Goal: Information Seeking & Learning: Learn about a topic

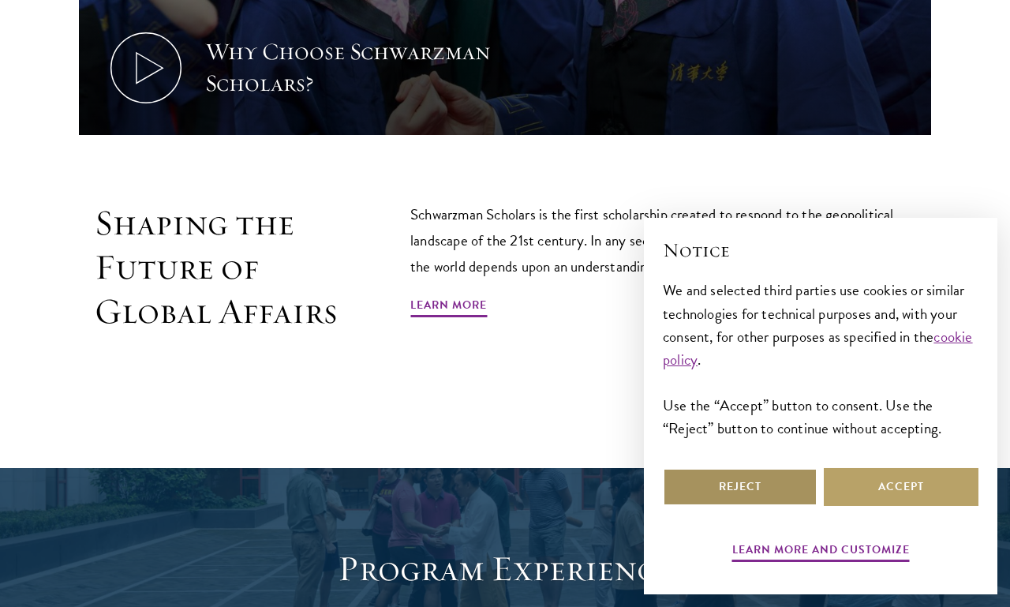
click at [780, 506] on button "Reject" at bounding box center [740, 487] width 155 height 38
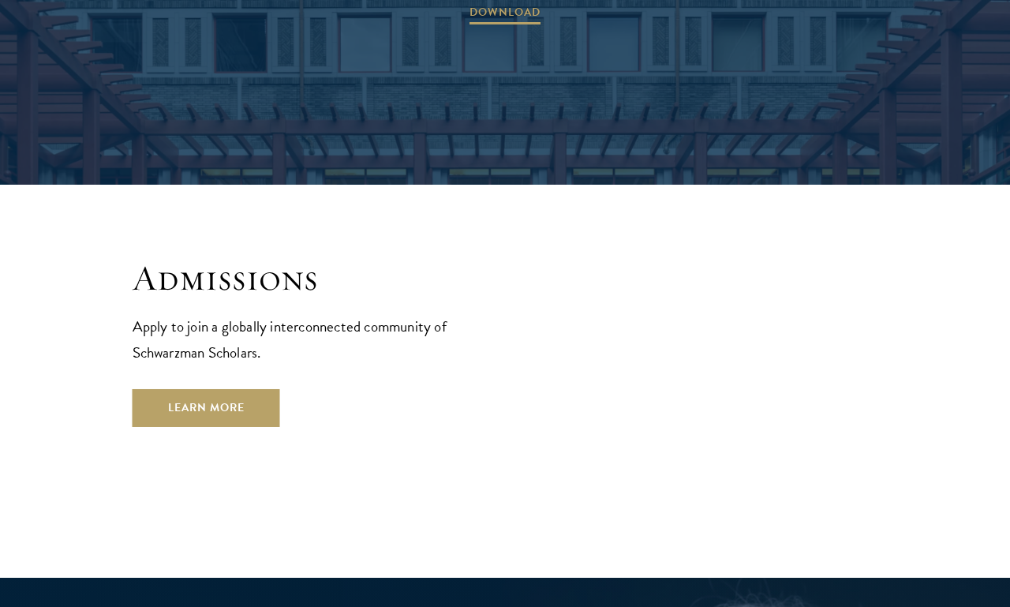
scroll to position [2427, 0]
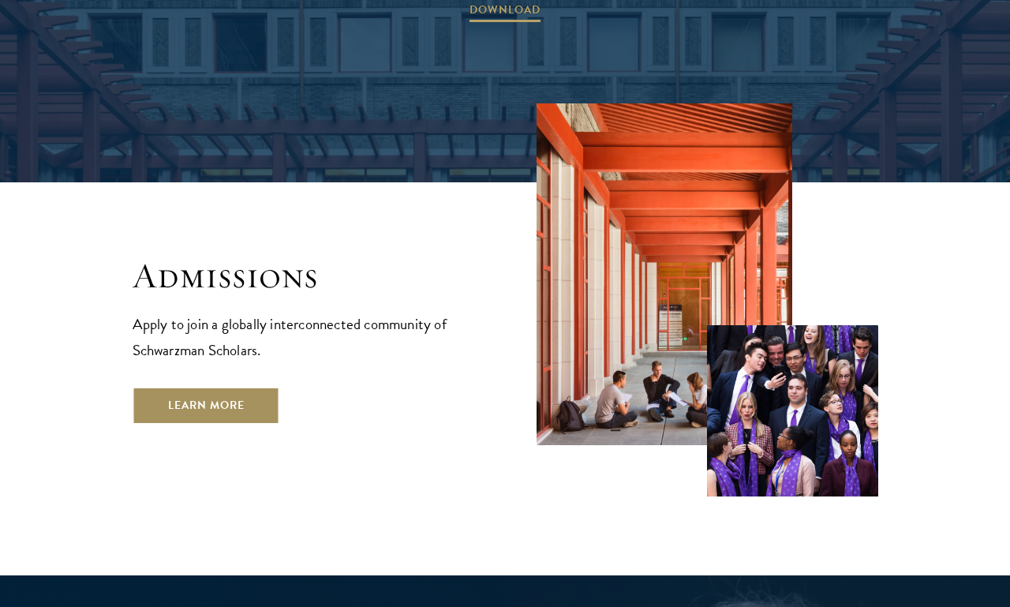
click at [240, 387] on link "Learn More" at bounding box center [207, 406] width 148 height 38
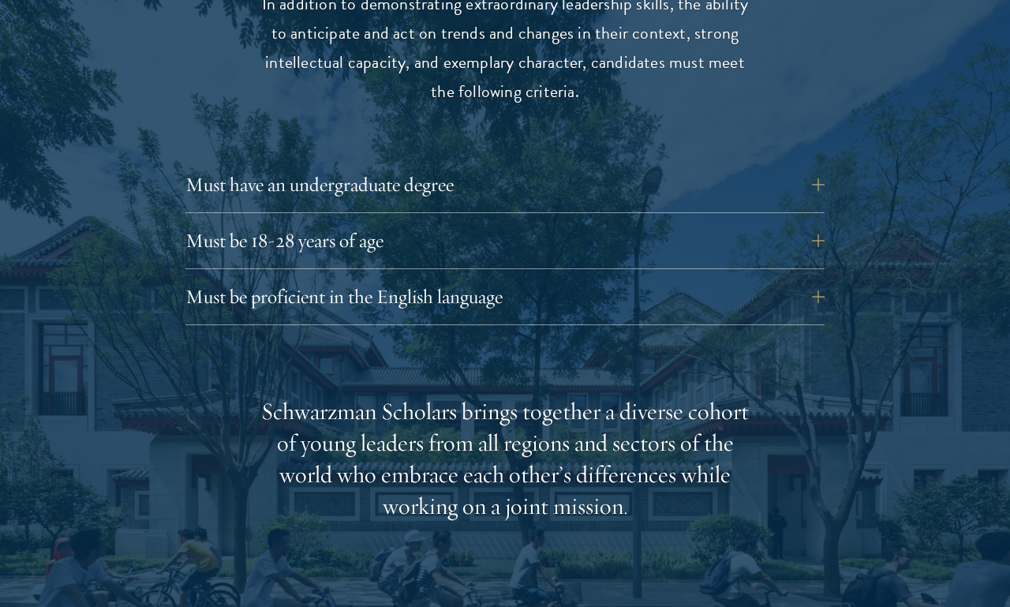
scroll to position [2121, 0]
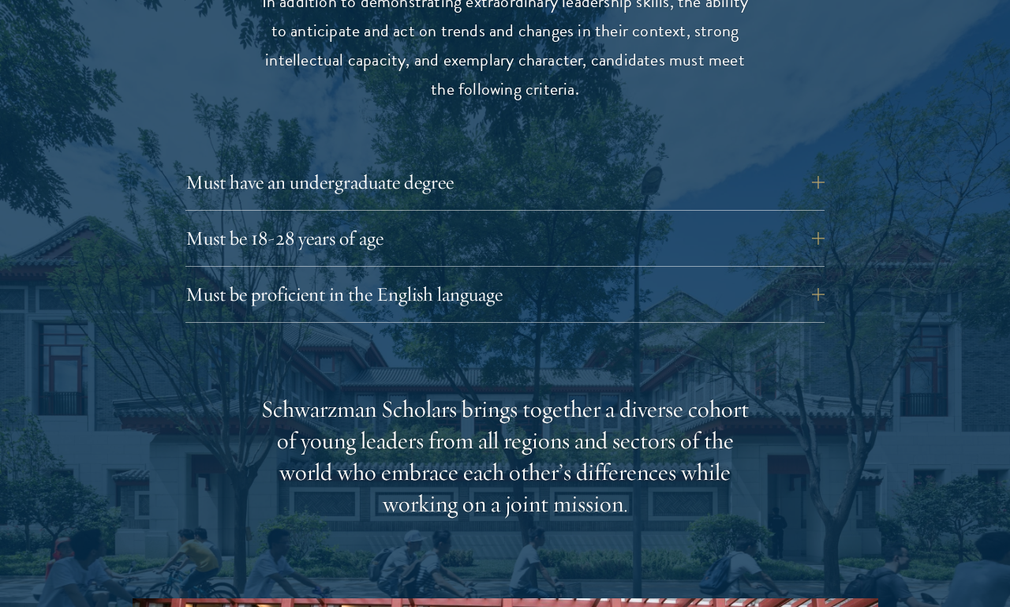
click at [902, 439] on div at bounding box center [505, 470] width 1010 height 1247
click at [818, 219] on button "Must be 18-28 years of age" at bounding box center [516, 238] width 639 height 38
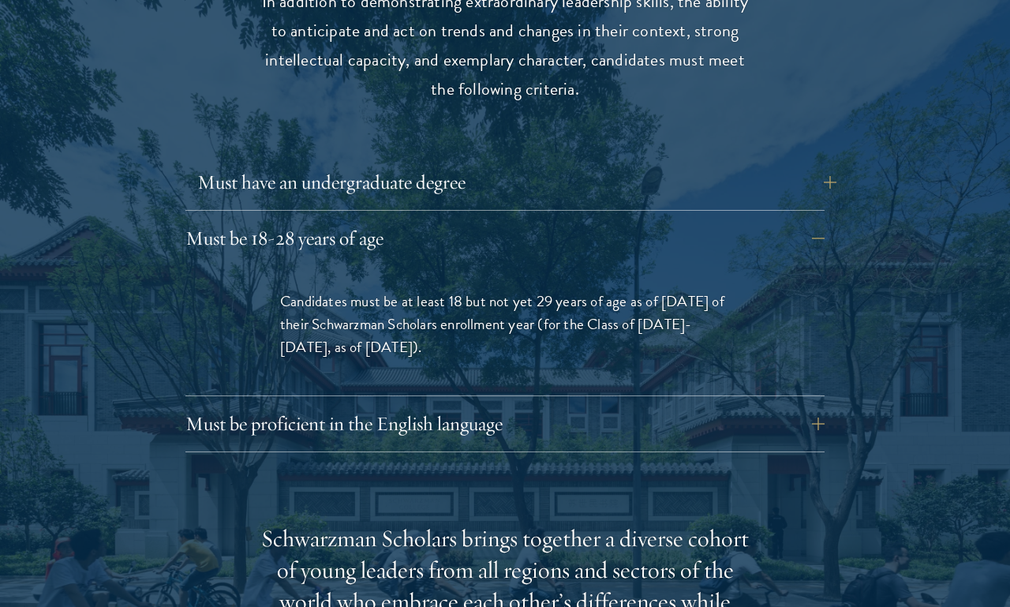
click at [820, 163] on button "Must have an undergraduate degree" at bounding box center [516, 182] width 639 height 38
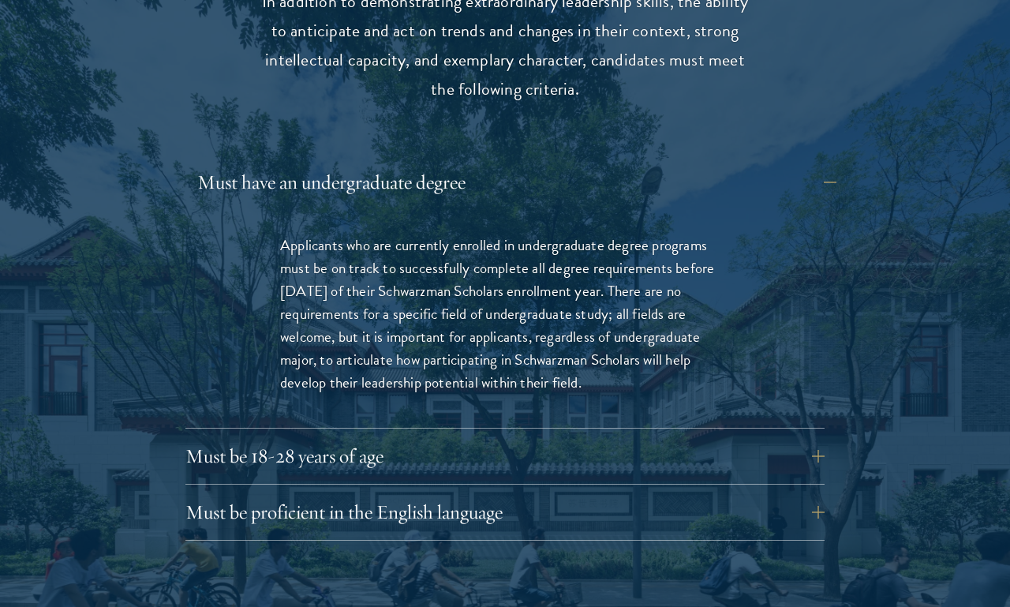
click at [813, 163] on button "Must have an undergraduate degree" at bounding box center [516, 182] width 639 height 38
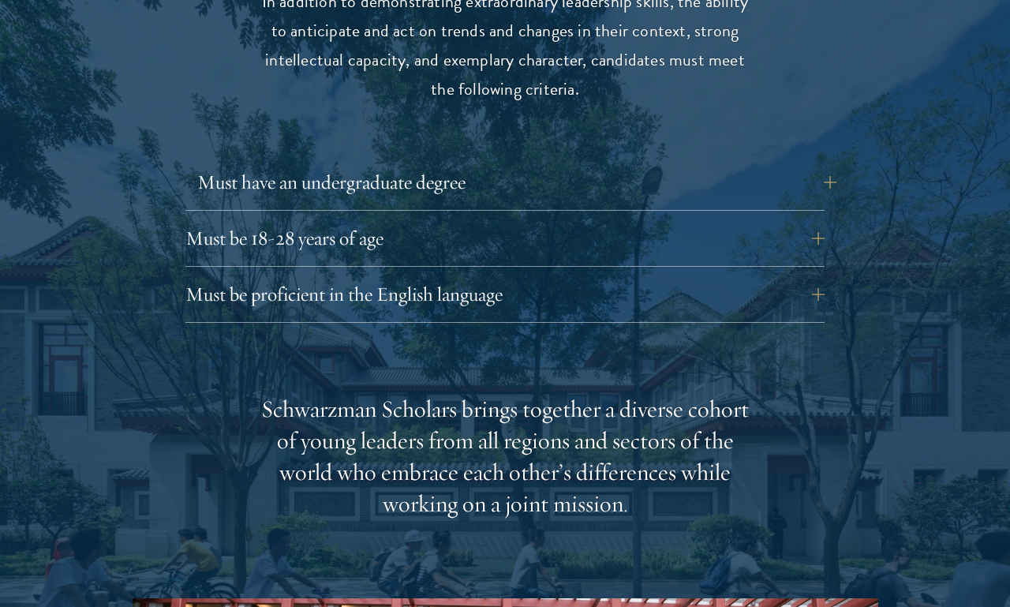
click at [820, 163] on button "Must have an undergraduate degree" at bounding box center [516, 182] width 639 height 38
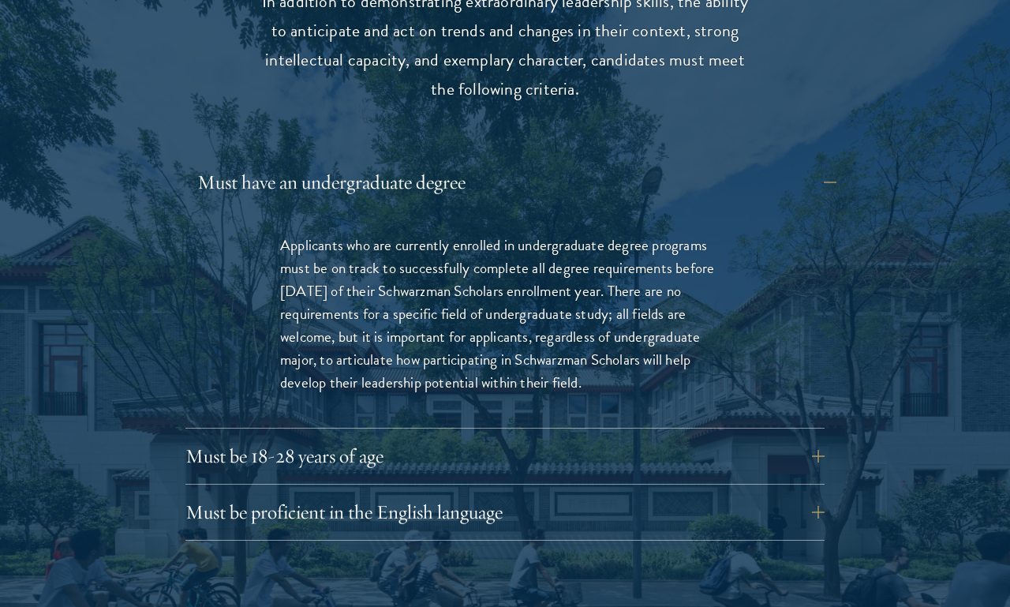
click at [818, 163] on button "Must have an undergraduate degree" at bounding box center [516, 182] width 639 height 38
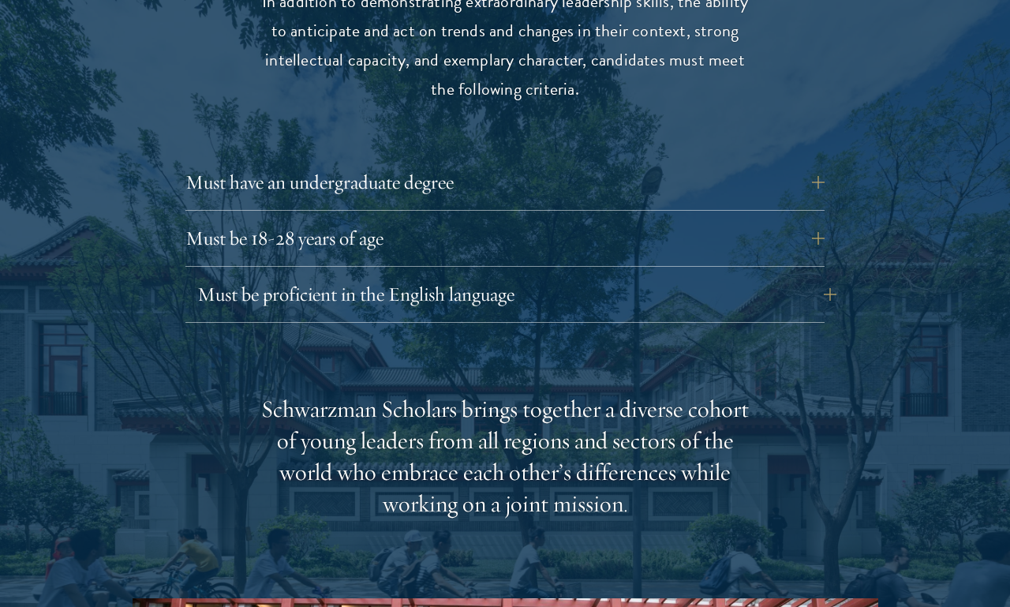
click at [798, 275] on button "Must be proficient in the English language" at bounding box center [516, 294] width 639 height 38
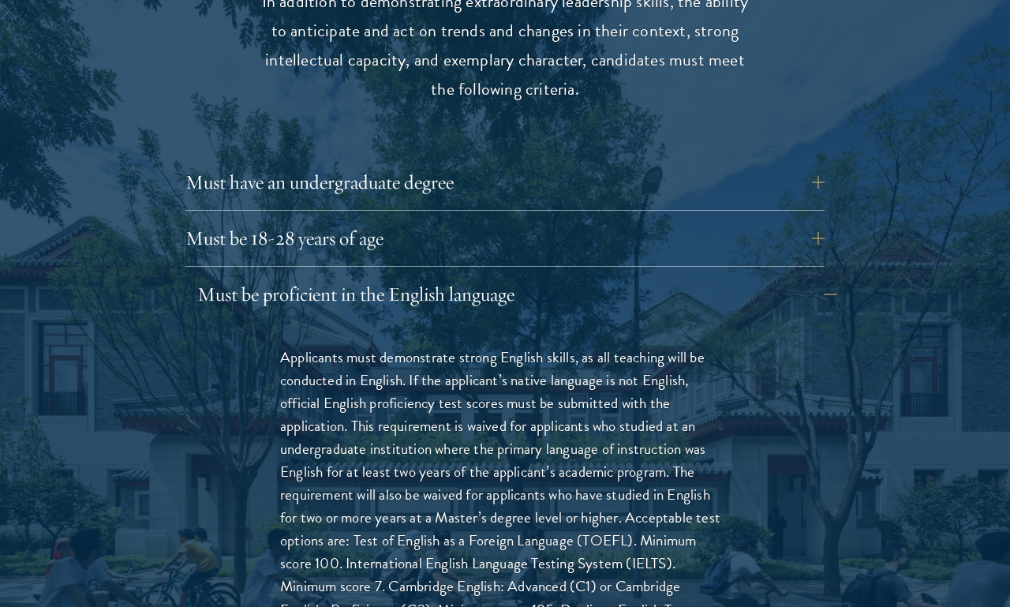
click at [807, 275] on button "Must be proficient in the English language" at bounding box center [516, 294] width 639 height 38
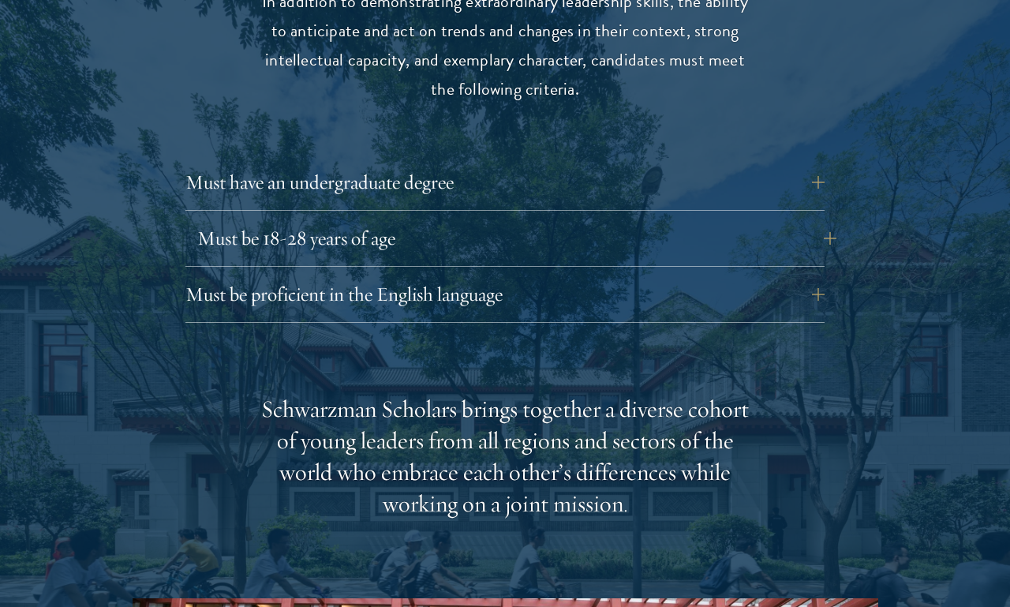
click at [813, 219] on button "Must be 18-28 years of age" at bounding box center [516, 238] width 639 height 38
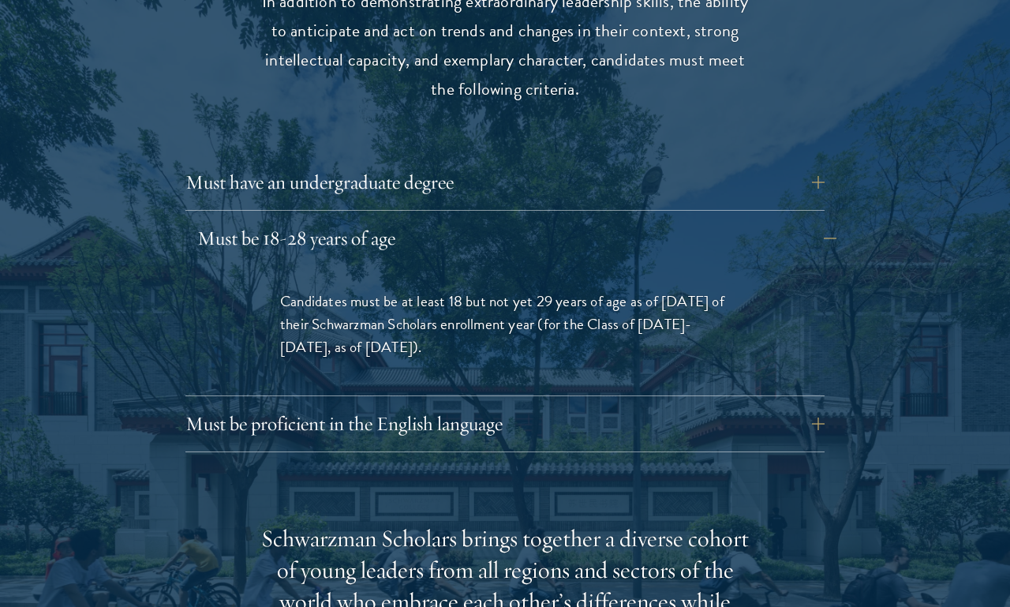
click at [782, 219] on button "Must be 18-28 years of age" at bounding box center [516, 238] width 639 height 38
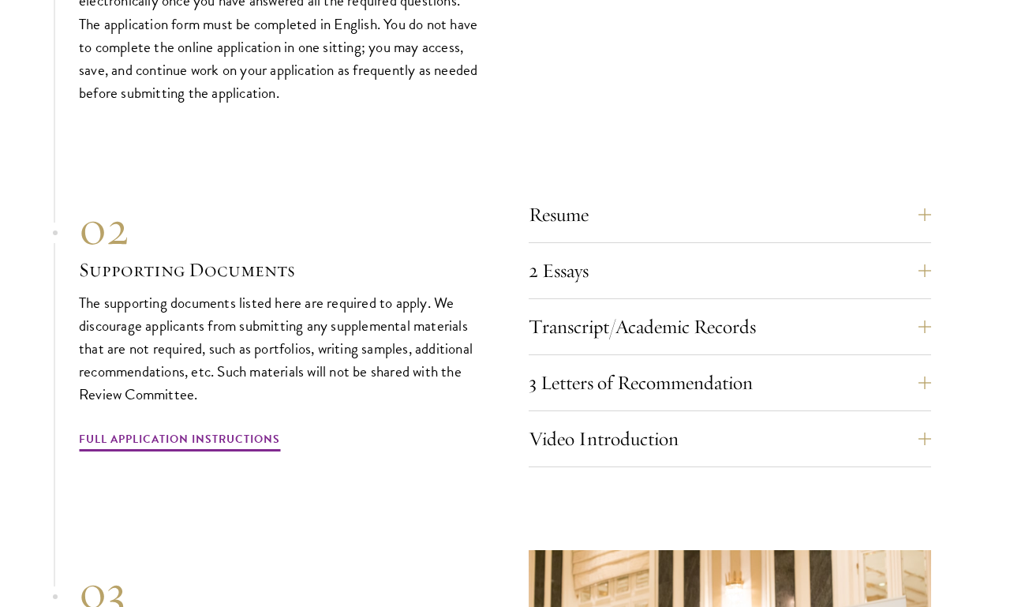
scroll to position [4777, 0]
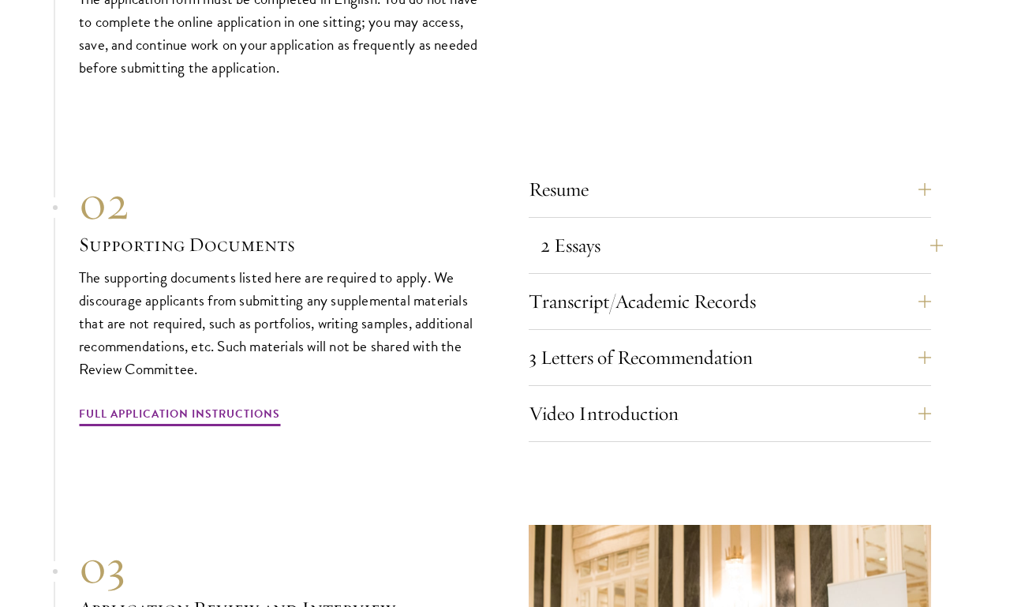
click at [885, 226] on button "2 Essays" at bounding box center [741, 245] width 402 height 38
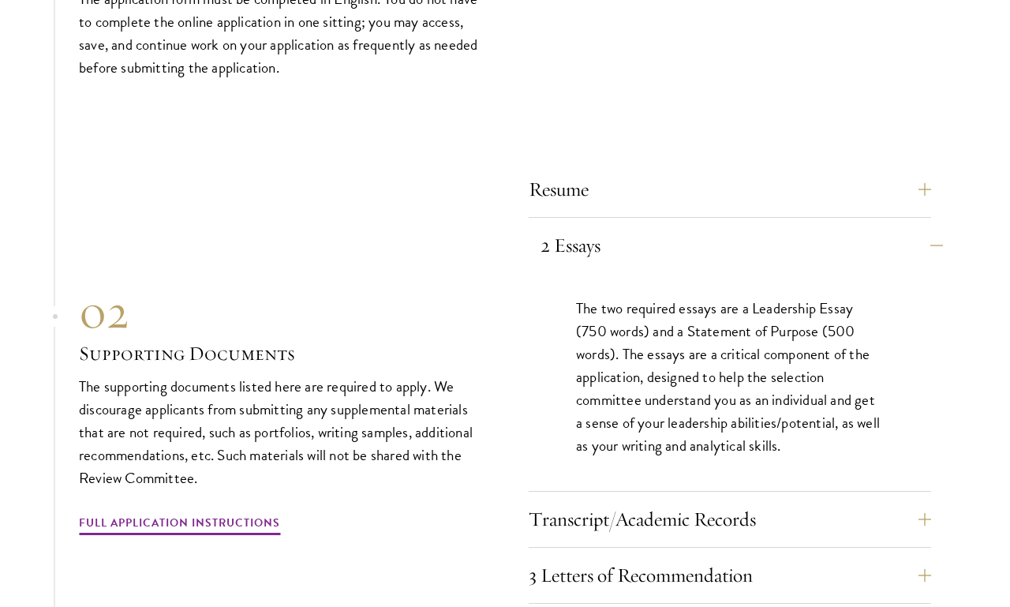
click at [880, 226] on button "2 Essays" at bounding box center [741, 245] width 402 height 38
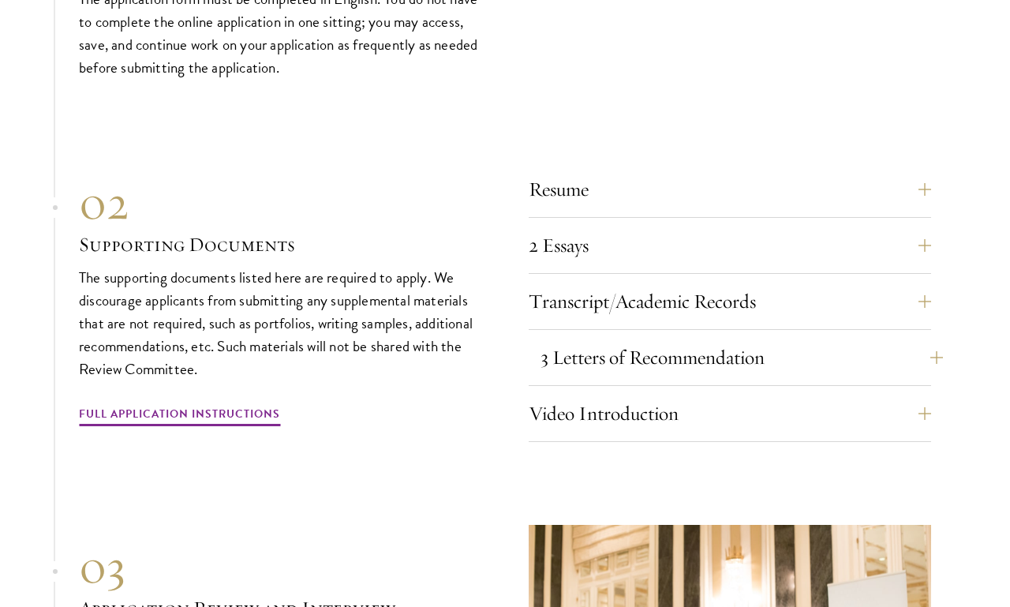
click at [804, 340] on button "3 Letters of Recommendation" at bounding box center [741, 357] width 402 height 38
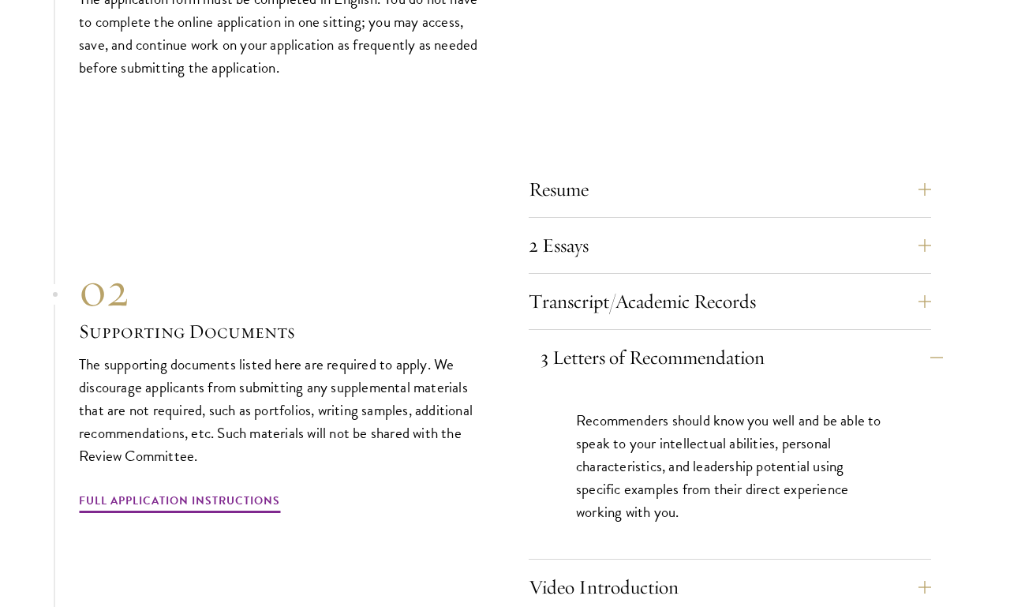
click at [838, 338] on button "3 Letters of Recommendation" at bounding box center [741, 357] width 402 height 38
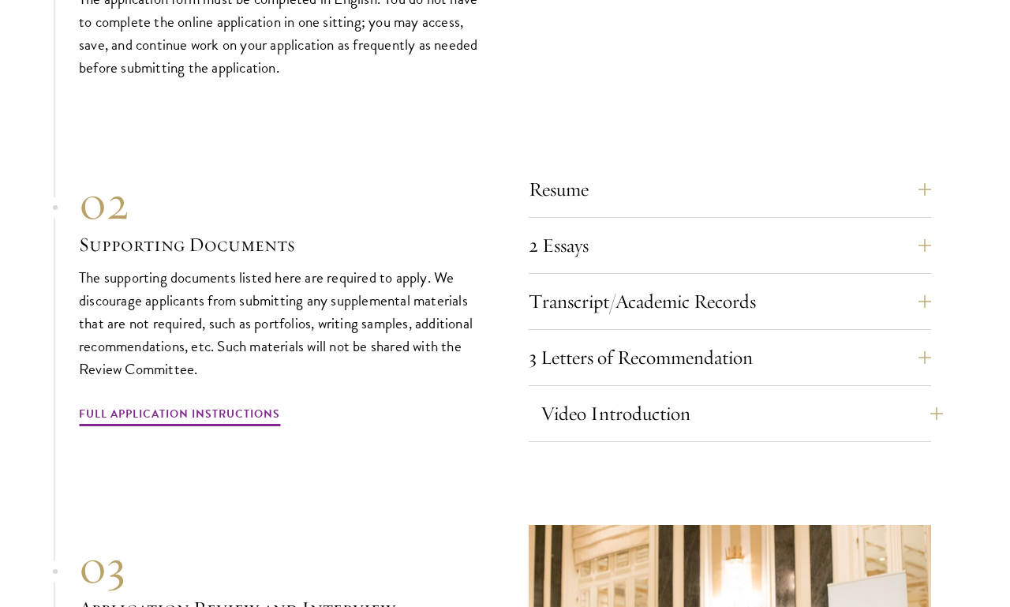
click at [786, 405] on button "Video Introduction" at bounding box center [741, 413] width 402 height 38
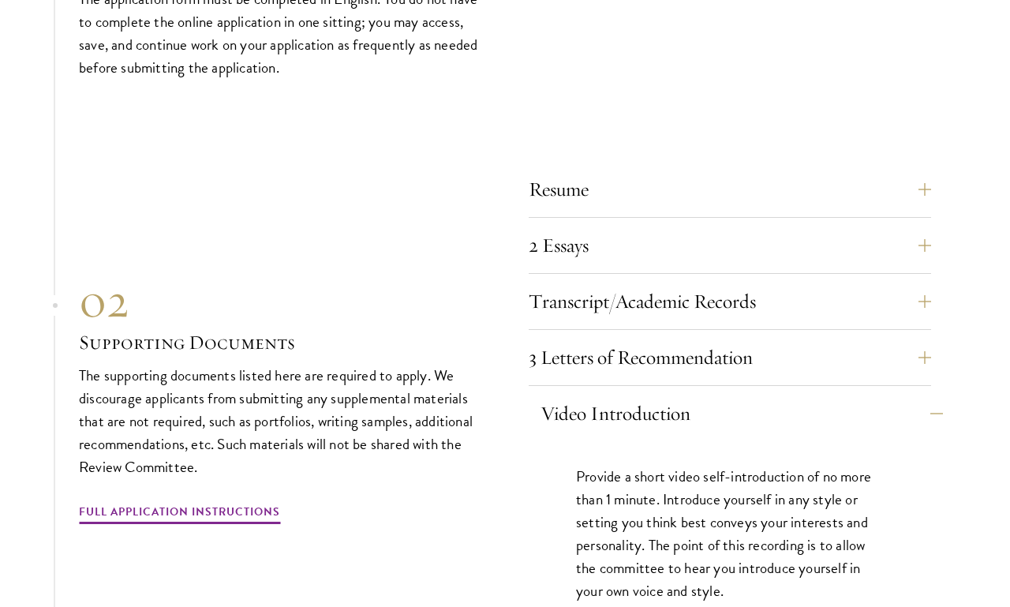
click at [783, 401] on button "Video Introduction" at bounding box center [741, 413] width 402 height 38
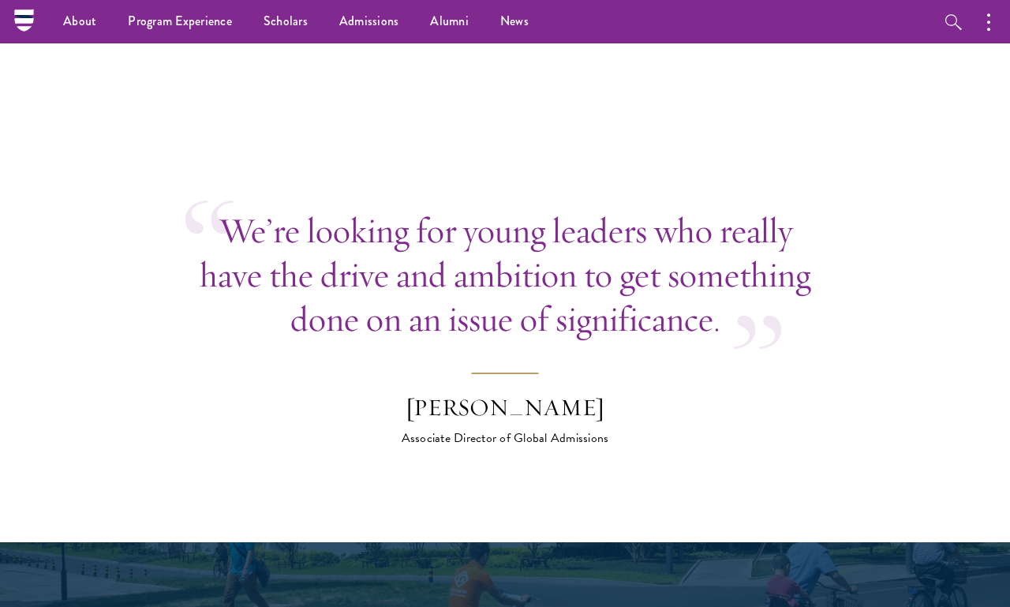
scroll to position [5557, 0]
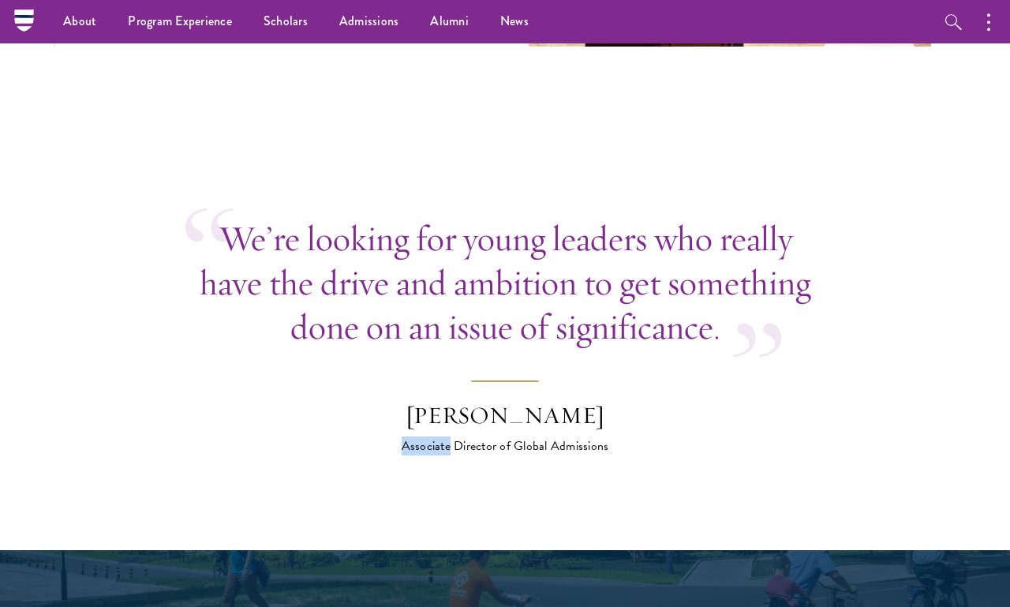
click at [529, 436] on div "Associate Director of Global Admissions" at bounding box center [505, 445] width 276 height 19
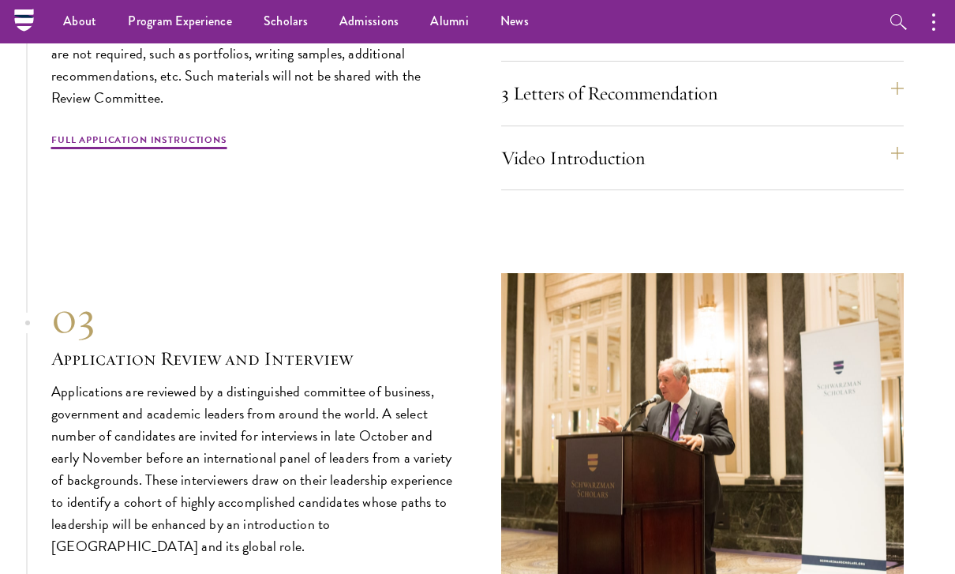
scroll to position [4945, 0]
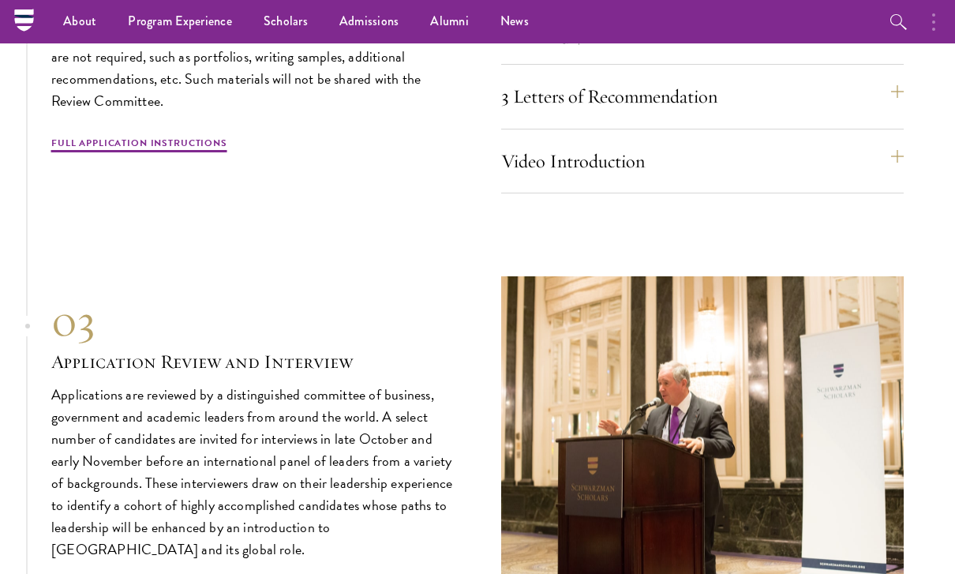
click at [950, 10] on button "button" at bounding box center [937, 21] width 35 height 43
